Goal: Task Accomplishment & Management: Manage account settings

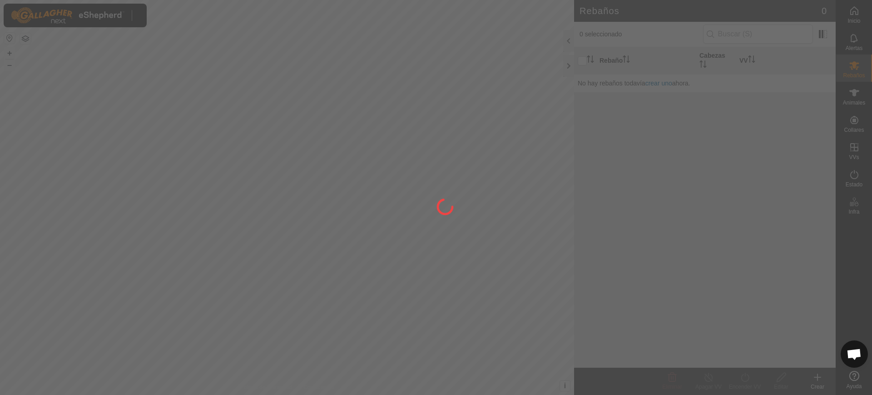
scroll to position [740, 0]
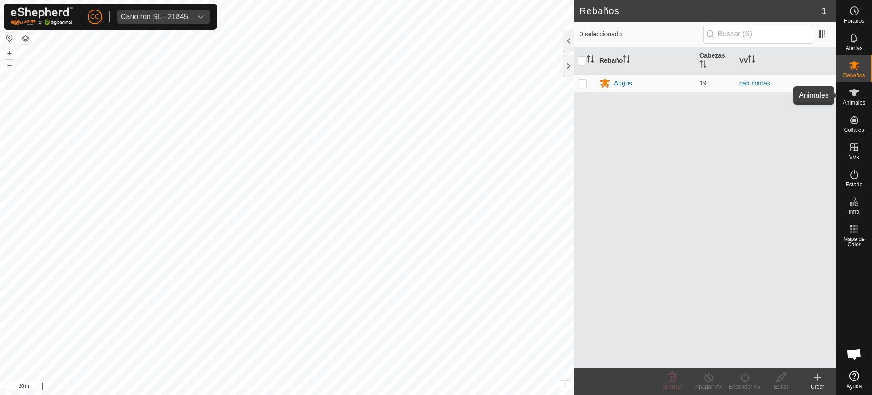
click at [860, 100] on span "Animales" at bounding box center [854, 102] width 22 height 5
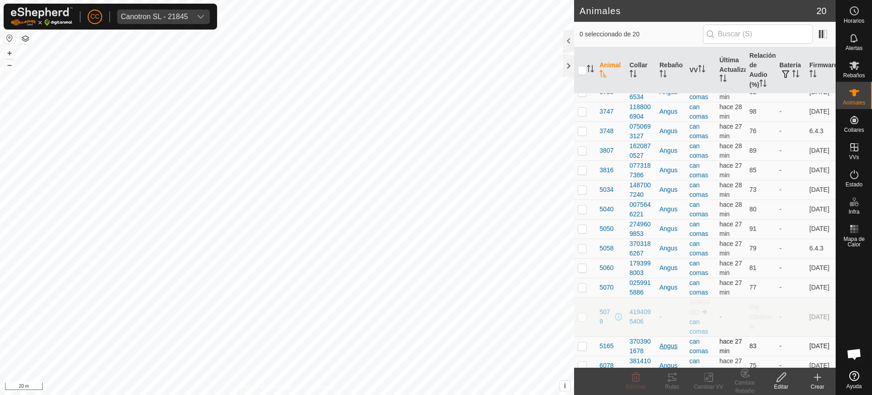
scroll to position [113, 0]
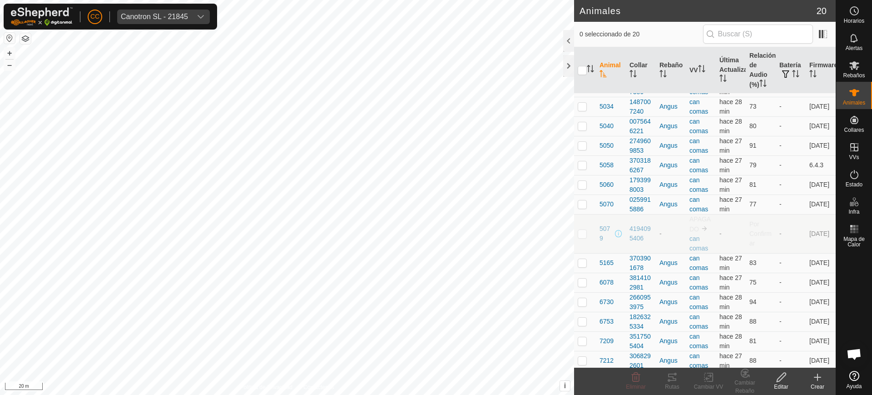
drag, startPoint x: 648, startPoint y: 236, endPoint x: 626, endPoint y: 227, distance: 24.3
click at [626, 227] on td "4194095406" at bounding box center [641, 233] width 30 height 39
click at [603, 71] on icon "Activar para ordenar" at bounding box center [602, 73] width 7 height 7
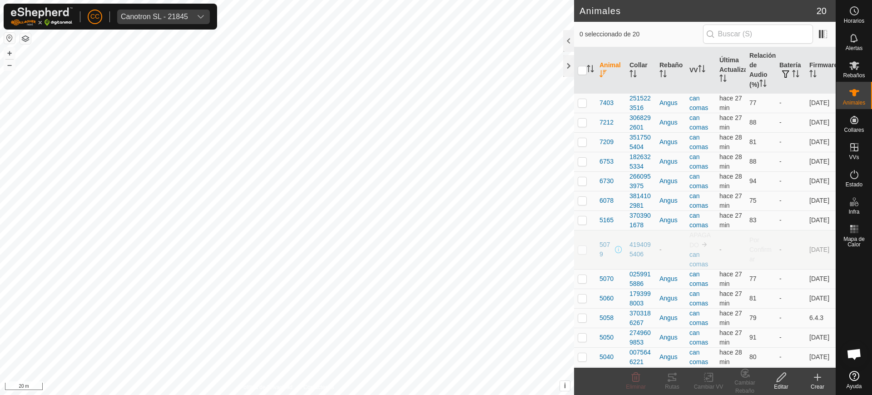
click at [603, 74] on icon "Activar para ordenar" at bounding box center [602, 73] width 7 height 7
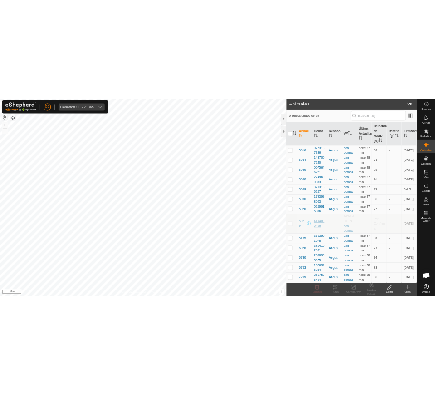
scroll to position [113, 0]
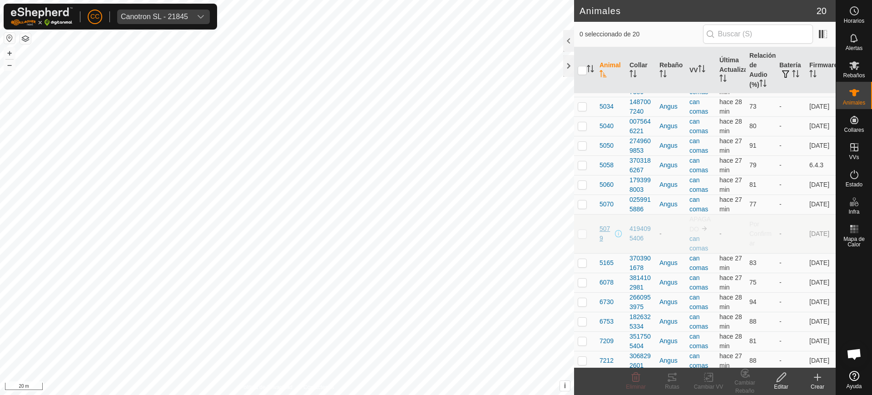
drag, startPoint x: 641, startPoint y: 238, endPoint x: 599, endPoint y: 229, distance: 43.3
click at [599, 229] on tr "5079 4194095406 - APAGADO can comas - Por Confirmar - [DATE]" at bounding box center [704, 233] width 261 height 39
copy tr "5079 4194095406"
